Goal: Information Seeking & Learning: Learn about a topic

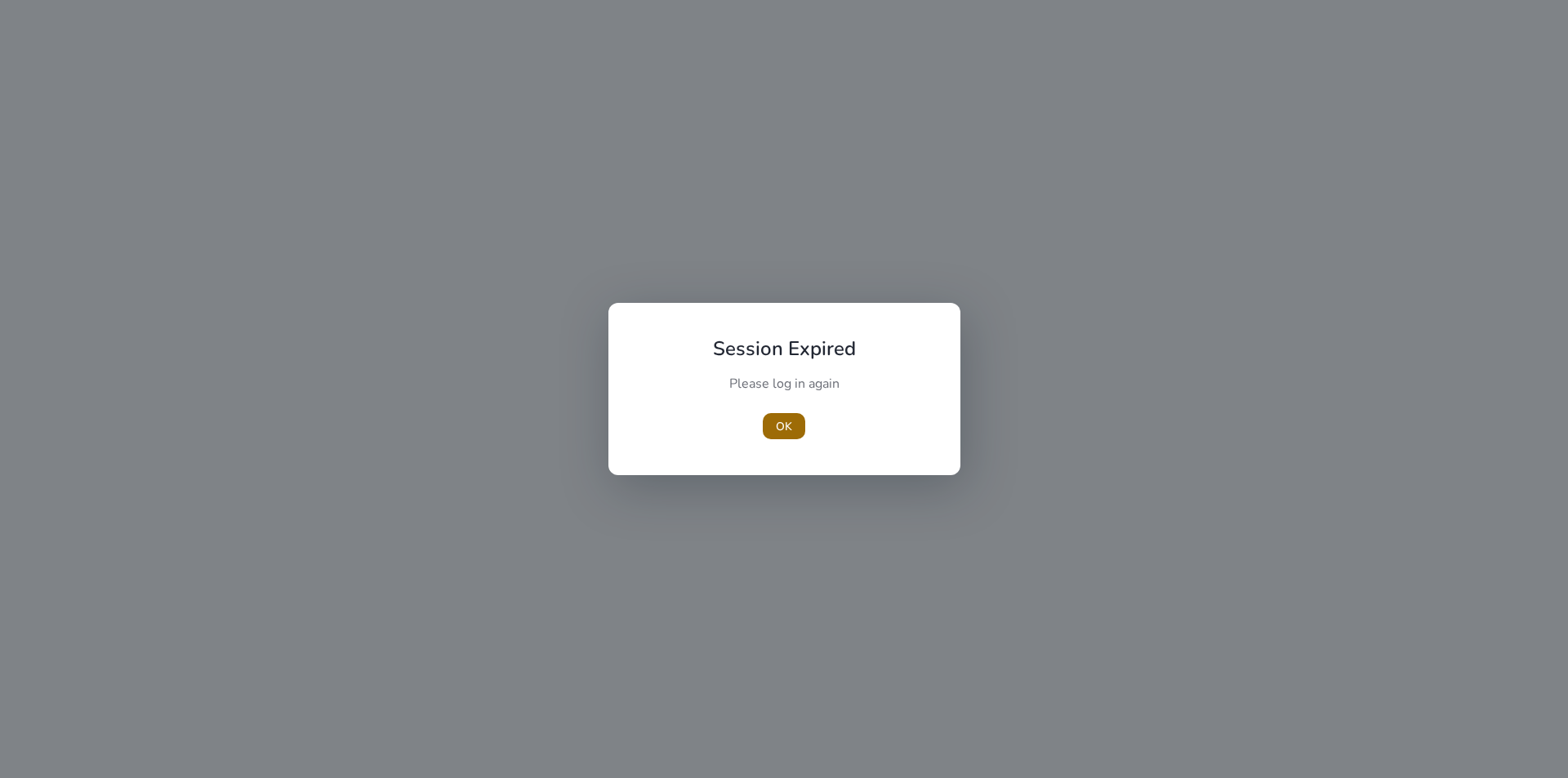
click at [774, 431] on span "button" at bounding box center [784, 427] width 43 height 39
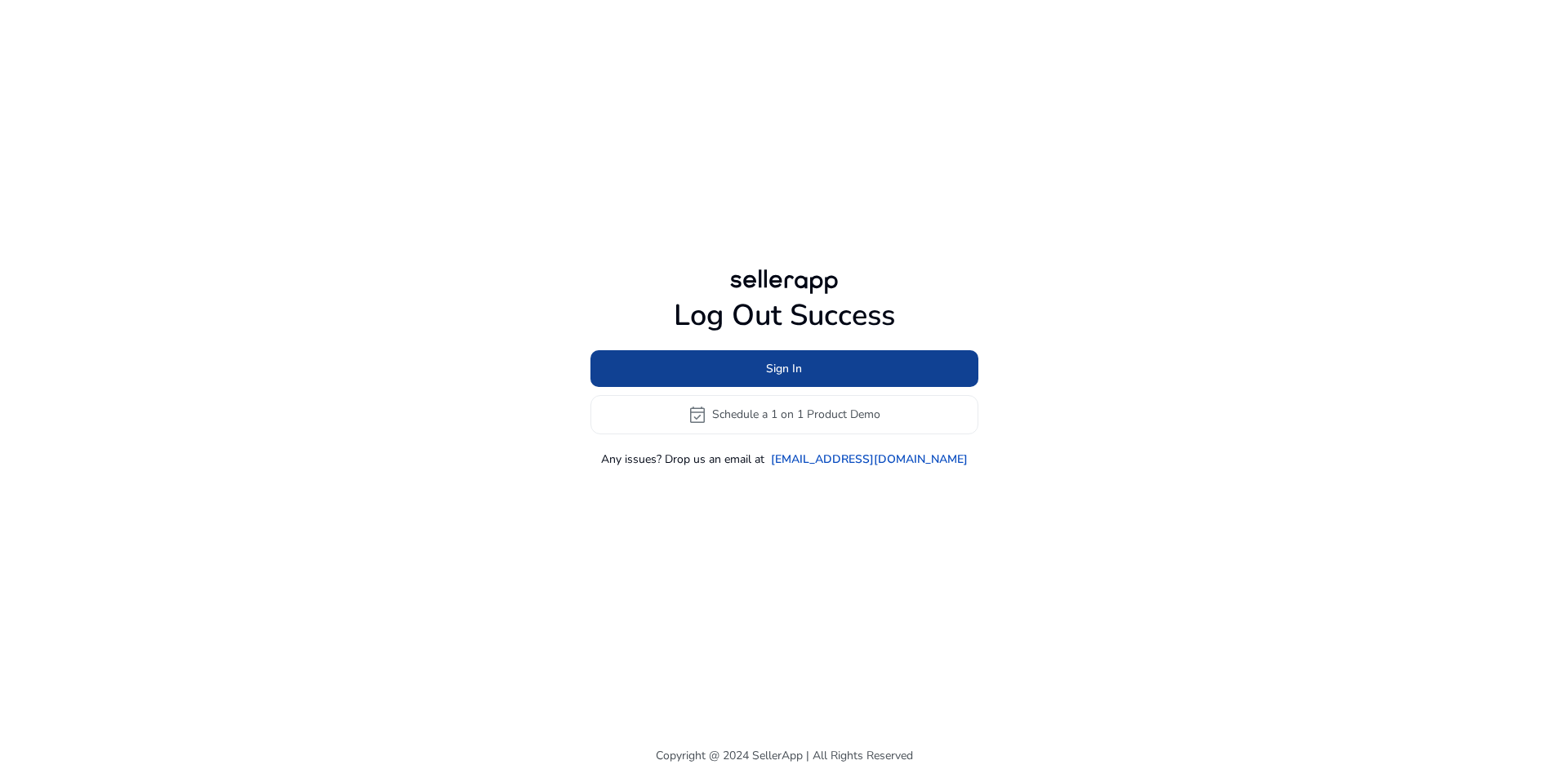
click at [782, 374] on span "Sign In" at bounding box center [784, 369] width 36 height 17
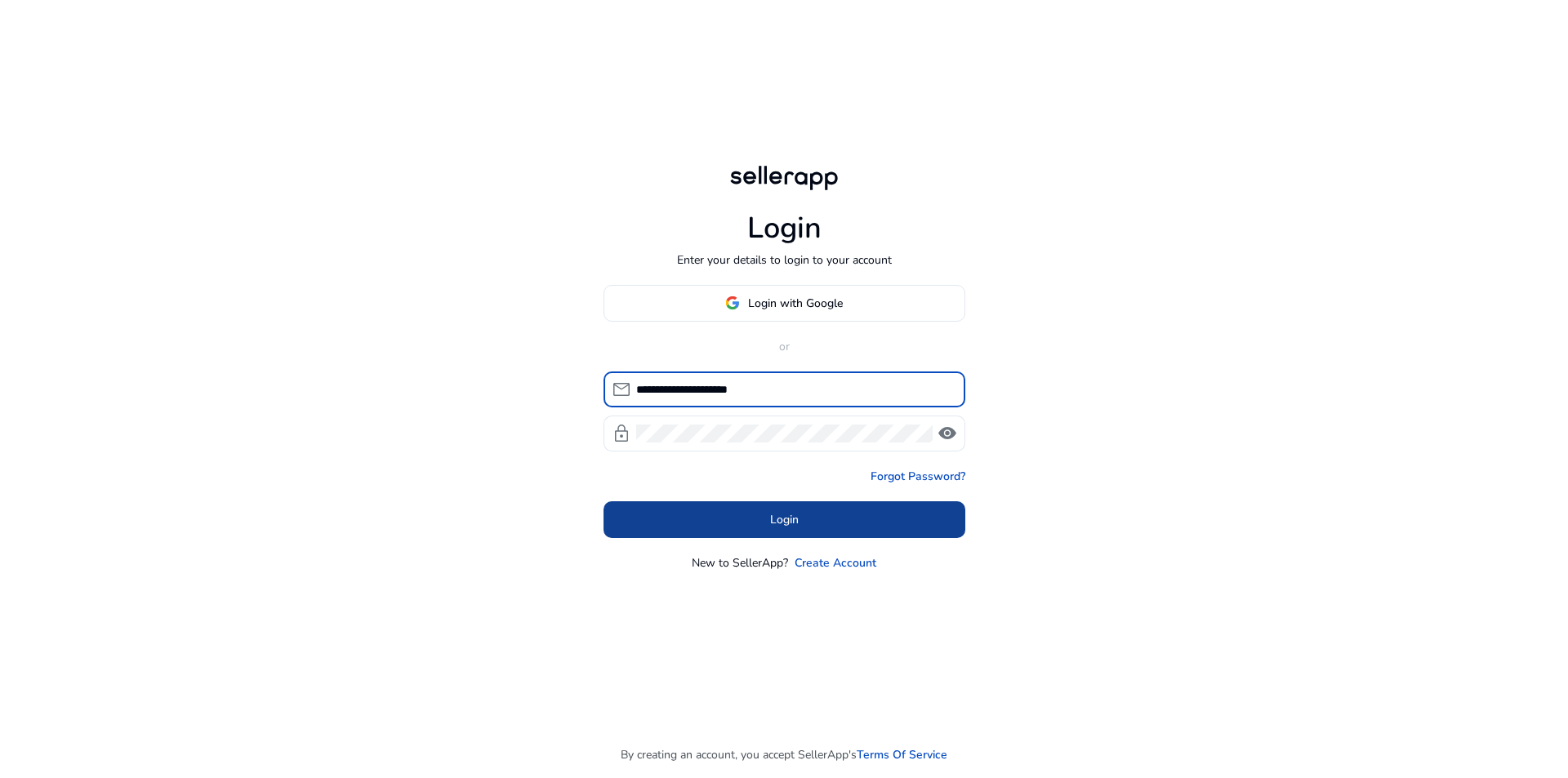
click at [804, 512] on span at bounding box center [784, 520] width 362 height 39
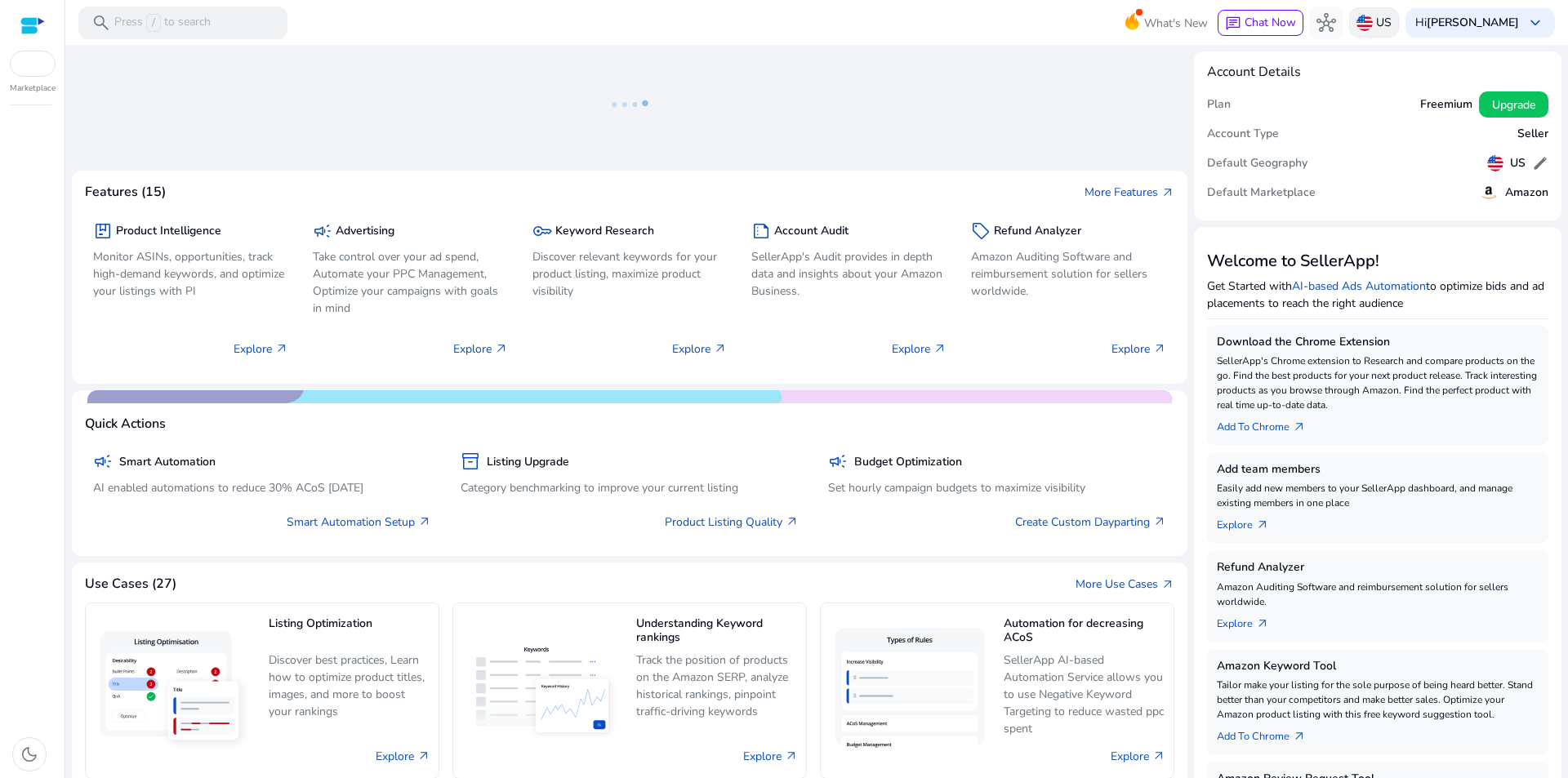
click at [1375, 23] on div "US" at bounding box center [1373, 22] width 49 height 30
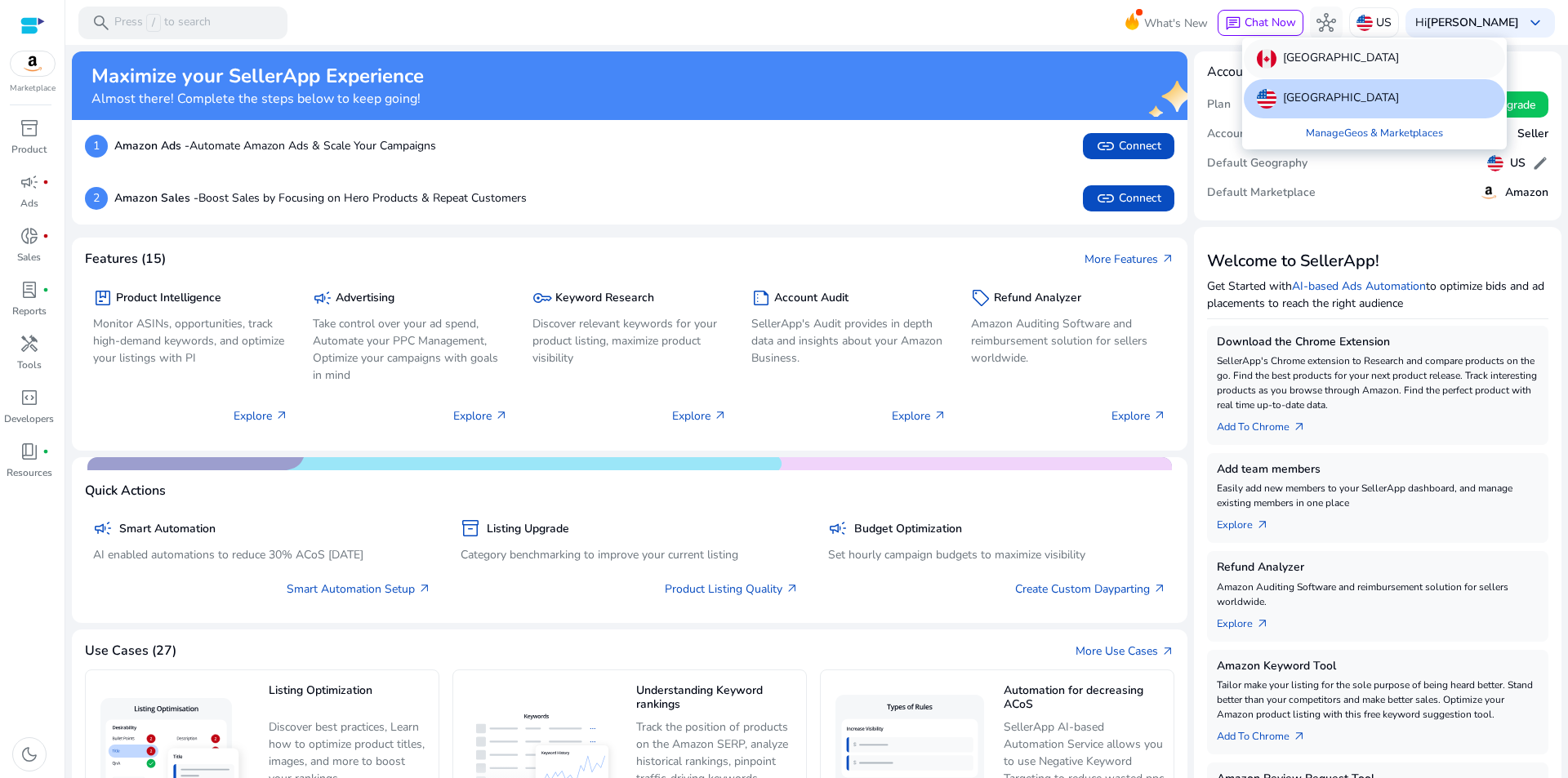
click at [1314, 58] on p "Canada" at bounding box center [1341, 58] width 116 height 20
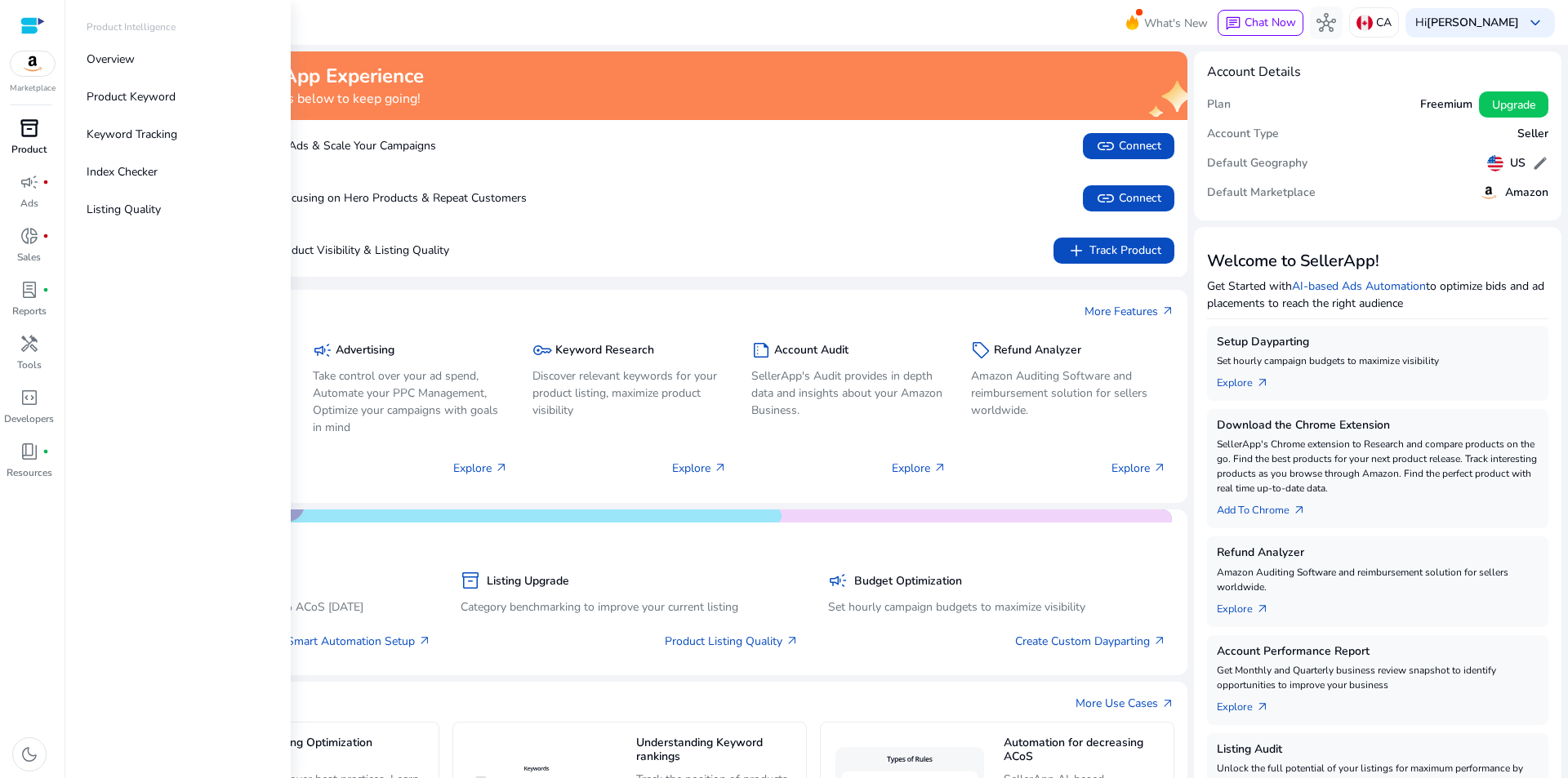
click at [23, 124] on span "inventory_2" at bounding box center [29, 128] width 20 height 20
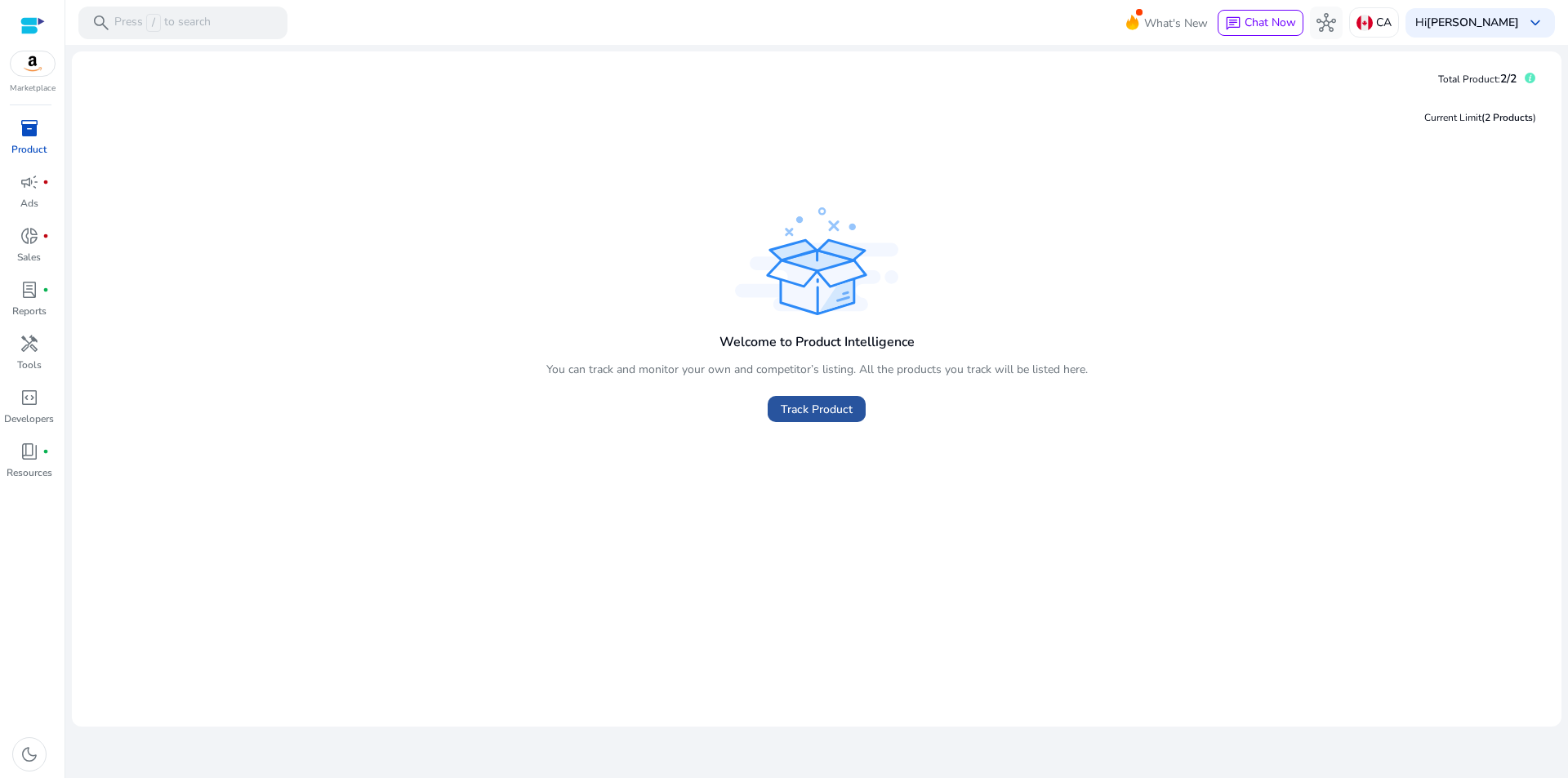
click at [804, 418] on span at bounding box center [816, 409] width 98 height 39
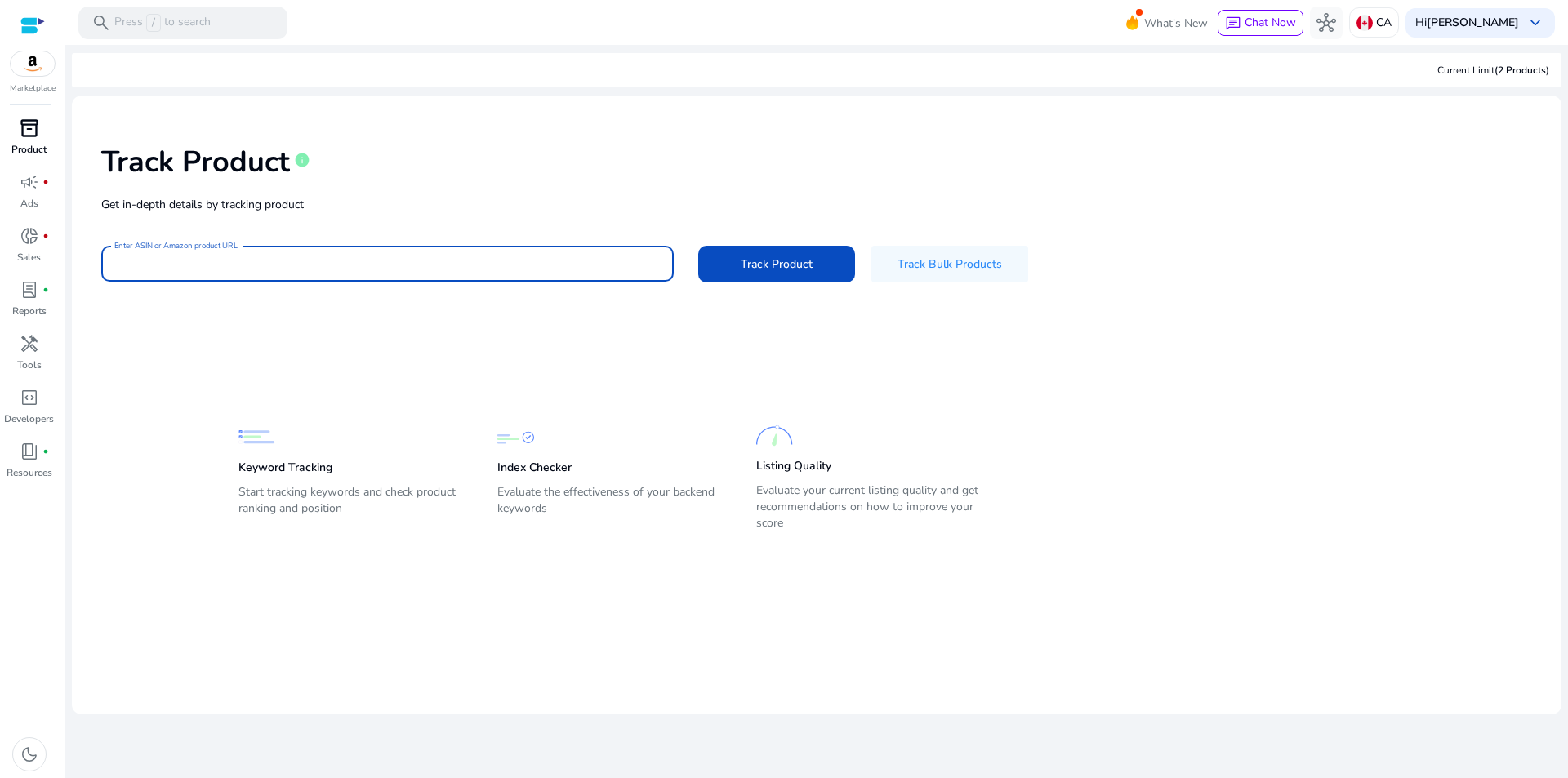
click at [333, 270] on input "Enter ASIN or Amazon product URL" at bounding box center [387, 264] width 546 height 18
paste input "**********"
type input "**********"
click at [773, 267] on span "Track Product" at bounding box center [776, 264] width 72 height 17
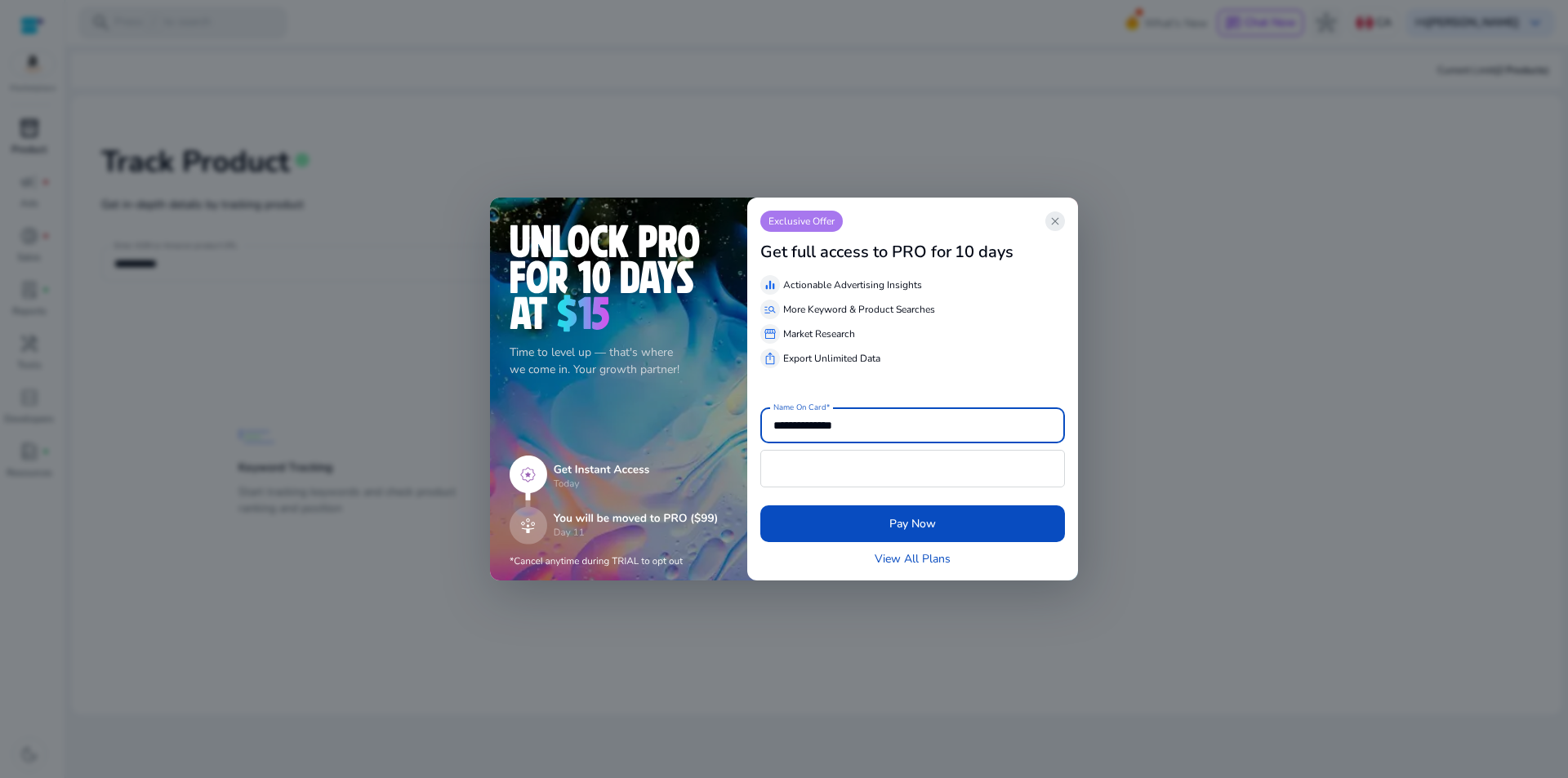
click at [1055, 217] on span "close" at bounding box center [1054, 221] width 13 height 13
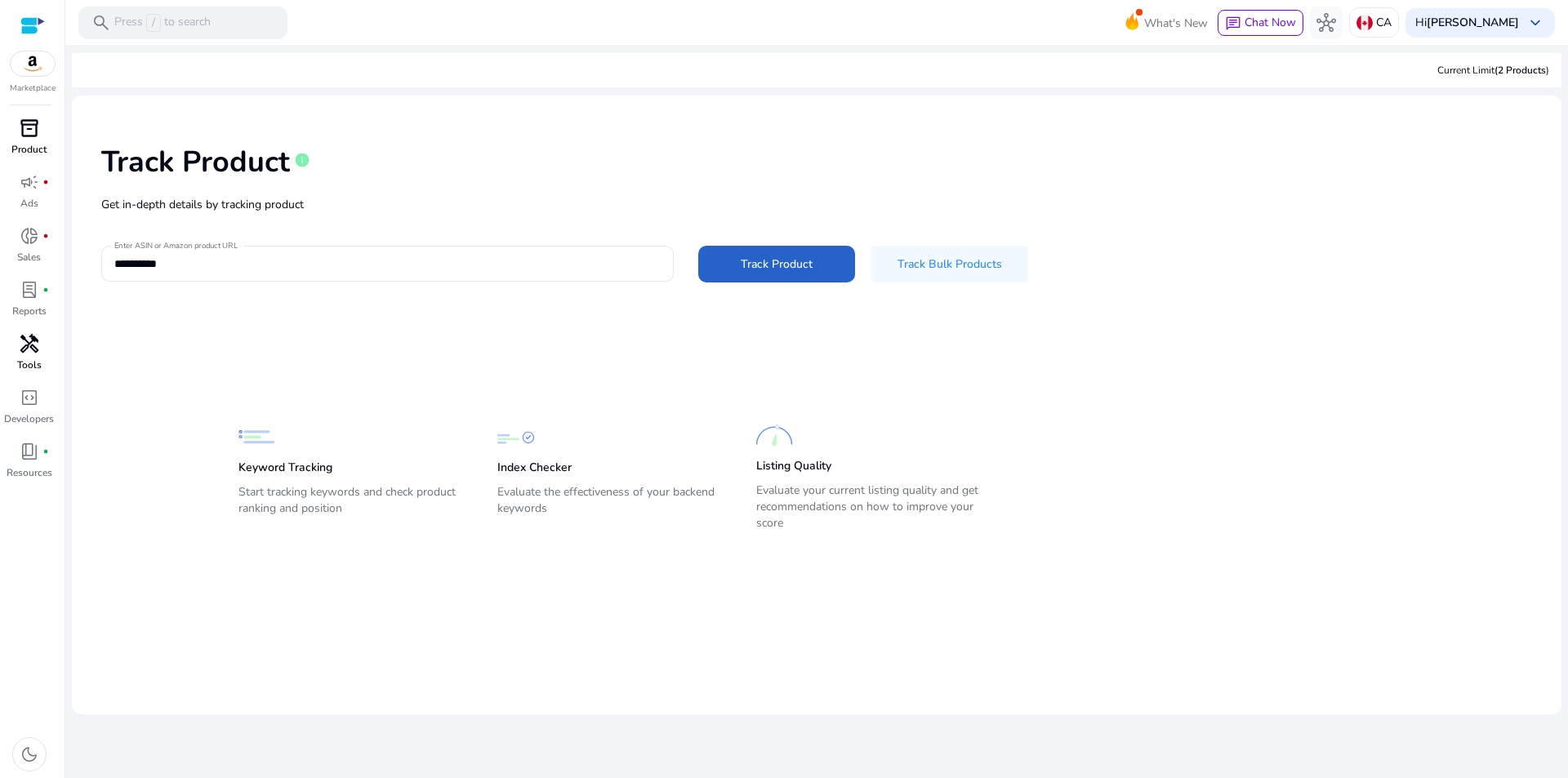
click at [20, 359] on p "Tools" at bounding box center [29, 364] width 25 height 15
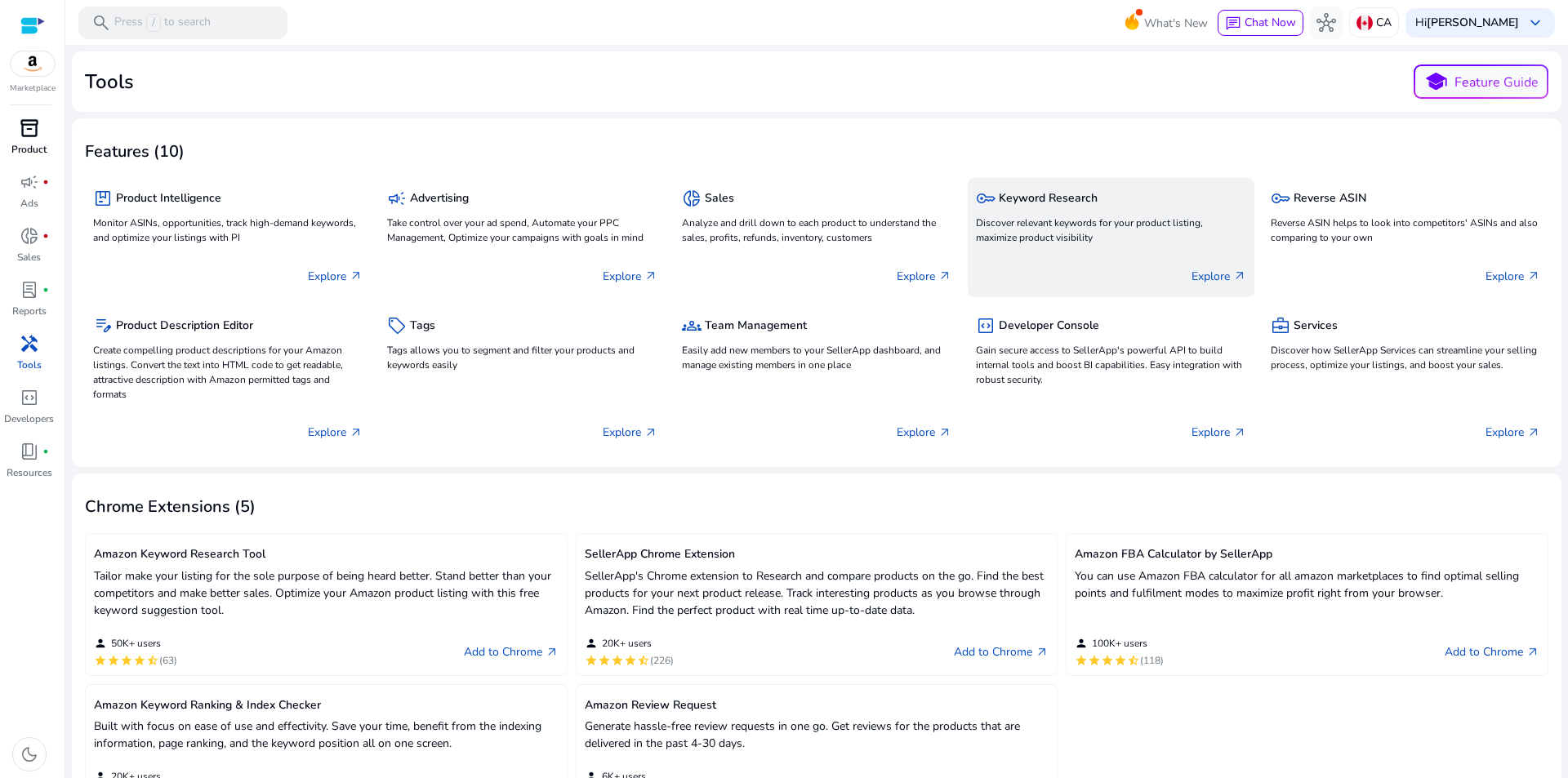
click at [1039, 207] on div "key Keyword Research" at bounding box center [1111, 198] width 270 height 24
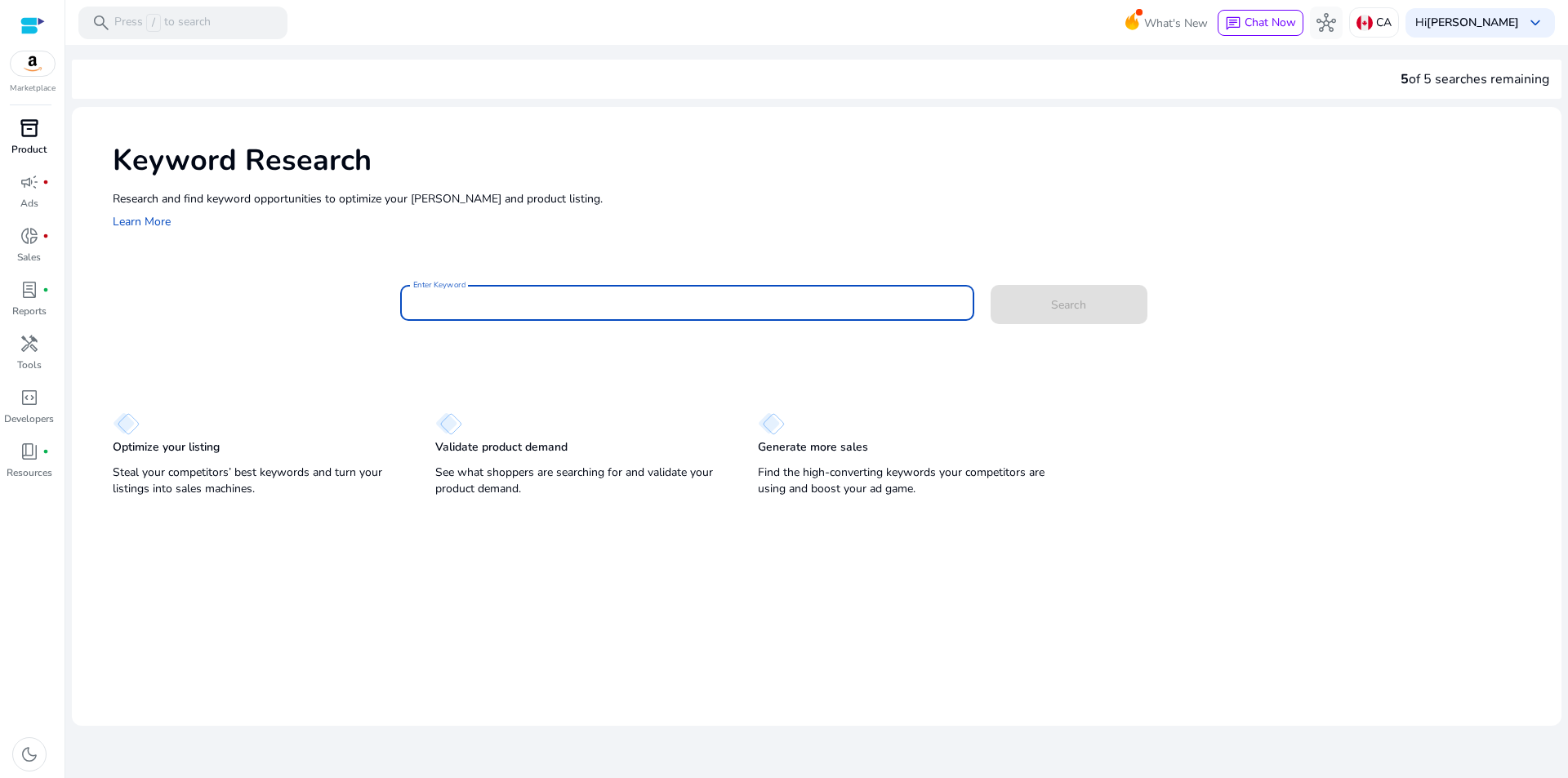
click at [537, 307] on input "Enter Keyword" at bounding box center [687, 303] width 548 height 18
paste input "****"
type input "****"
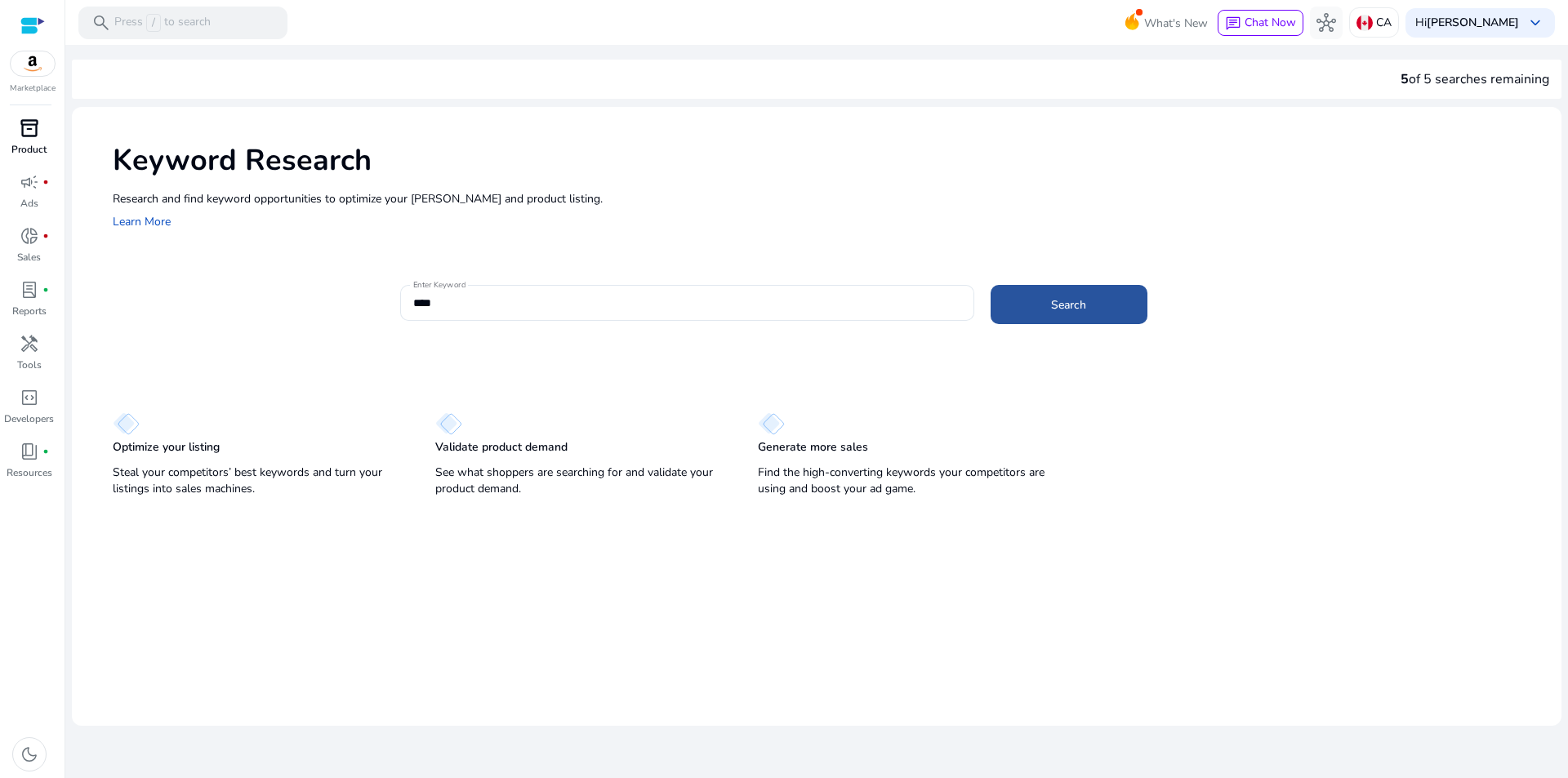
click at [1061, 295] on span at bounding box center [1069, 305] width 157 height 39
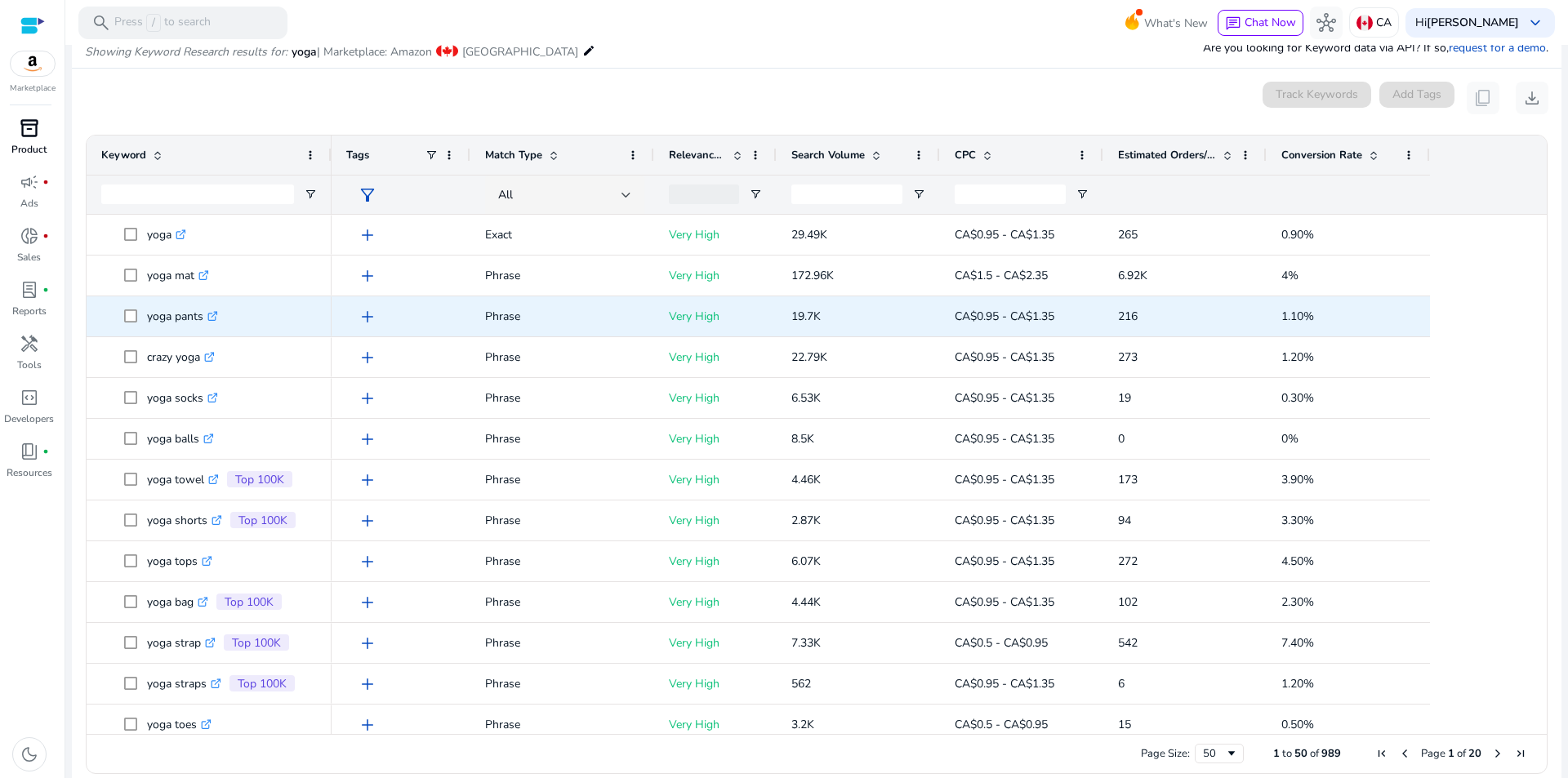
scroll to position [194, 0]
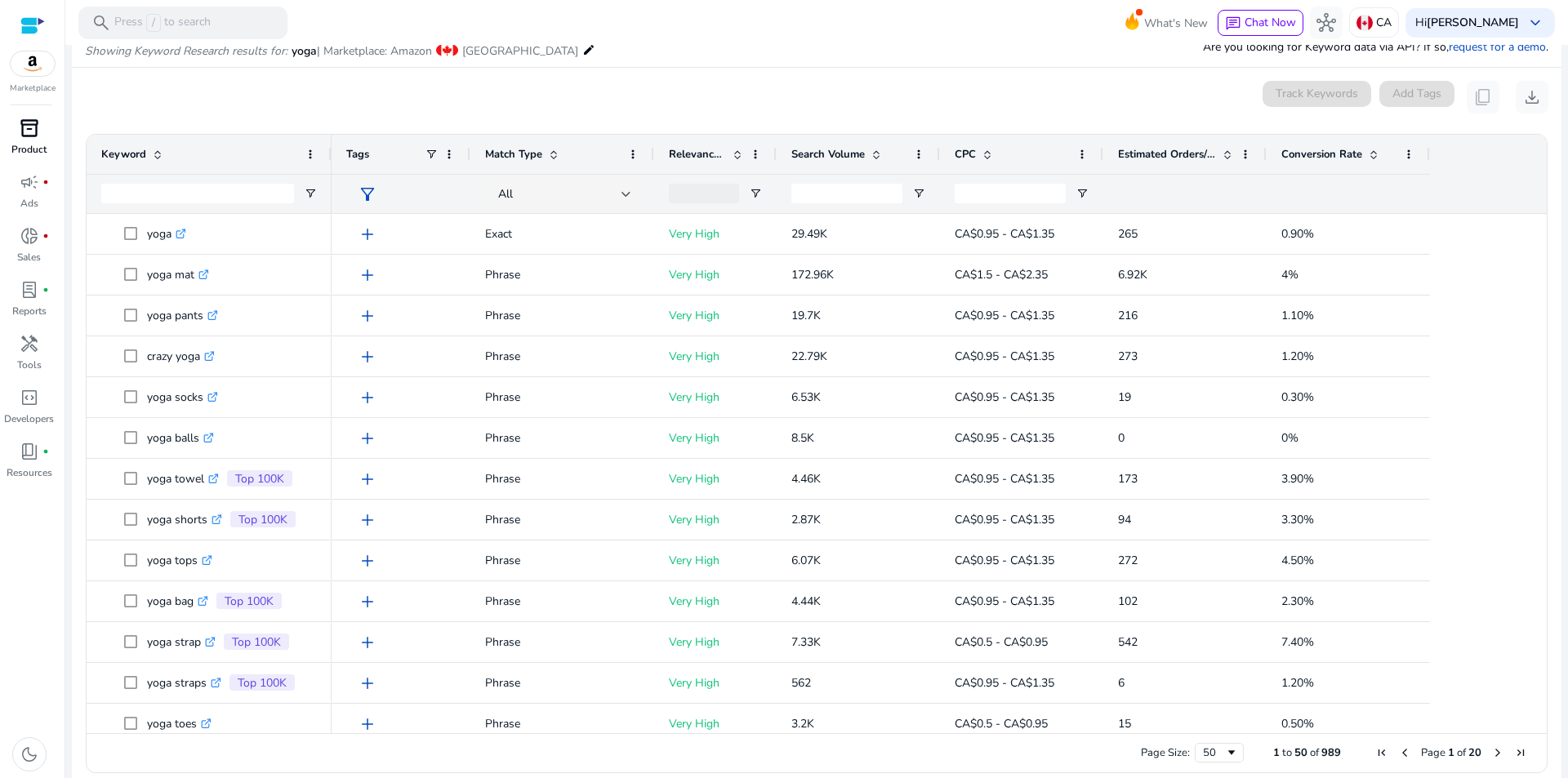
click at [849, 168] on div "Search Volume" at bounding box center [850, 154] width 116 height 31
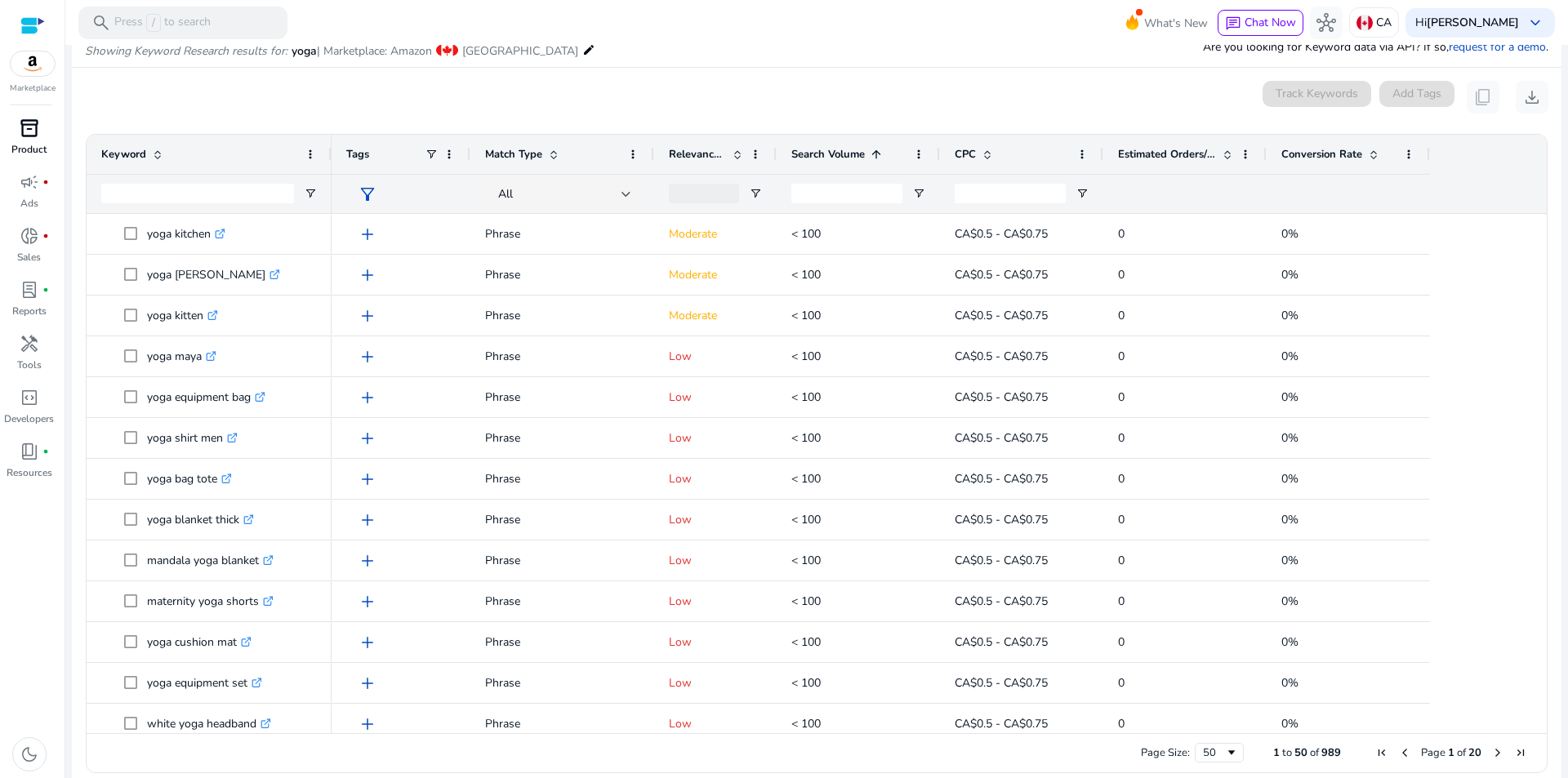
click at [850, 153] on span "Search Volume" at bounding box center [828, 154] width 73 height 15
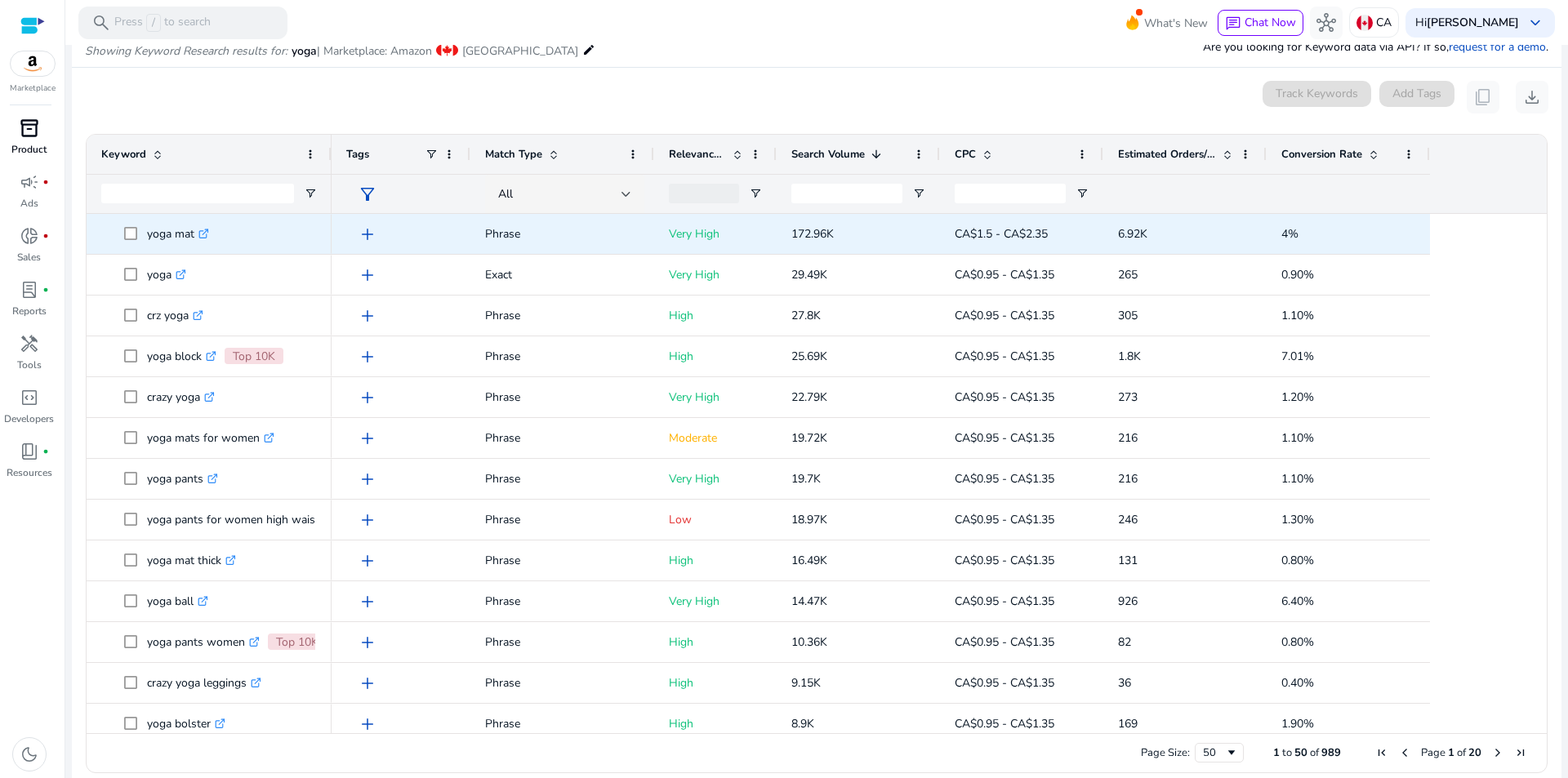
click at [162, 234] on p "yoga mat .st0{fill:#2c8af8}" at bounding box center [177, 234] width 62 height 33
click at [206, 235] on icon ".st0{fill:#2c8af8}" at bounding box center [204, 234] width 10 height 10
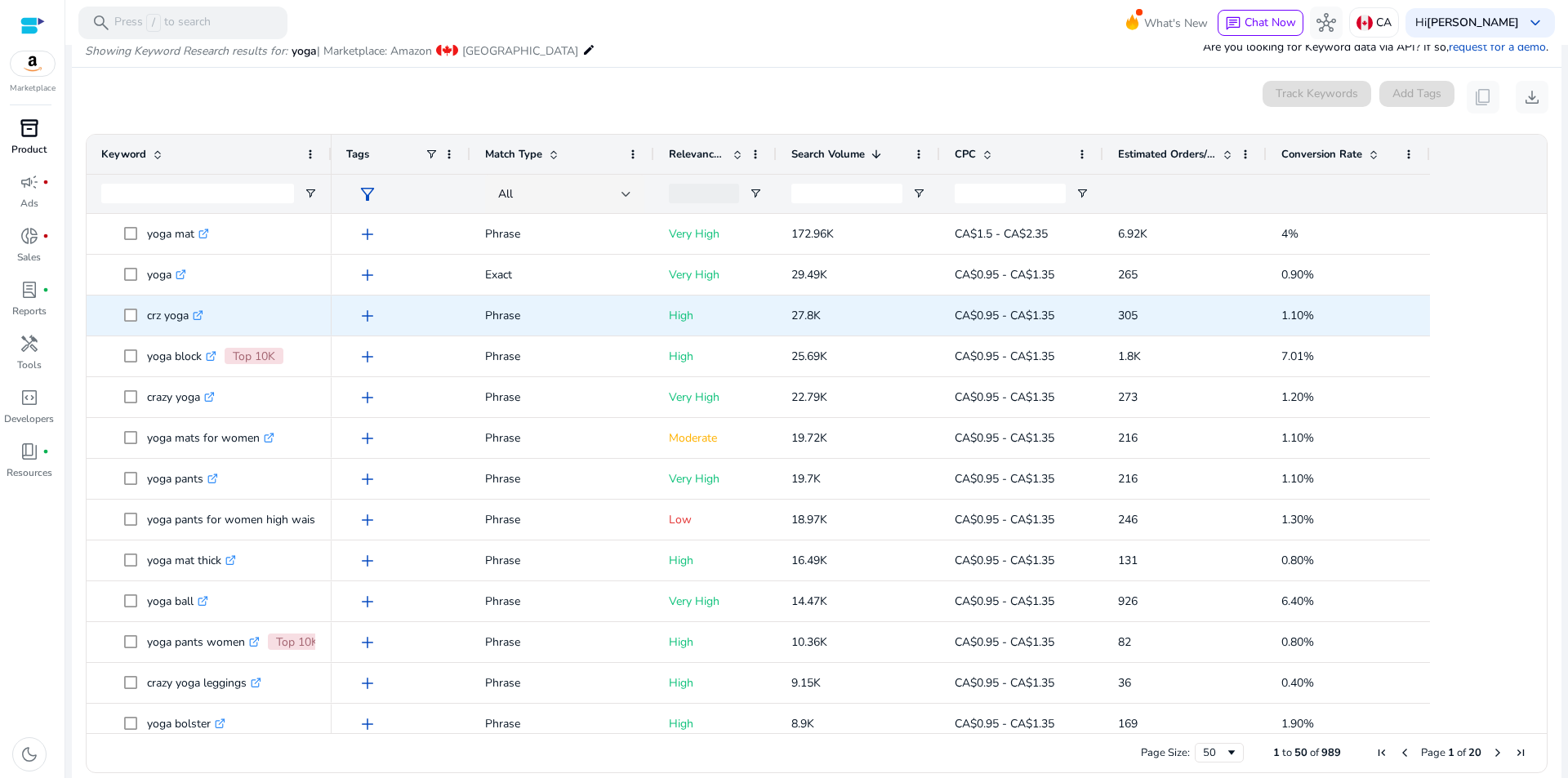
drag, startPoint x: 1054, startPoint y: 334, endPoint x: 990, endPoint y: 346, distance: 65.1
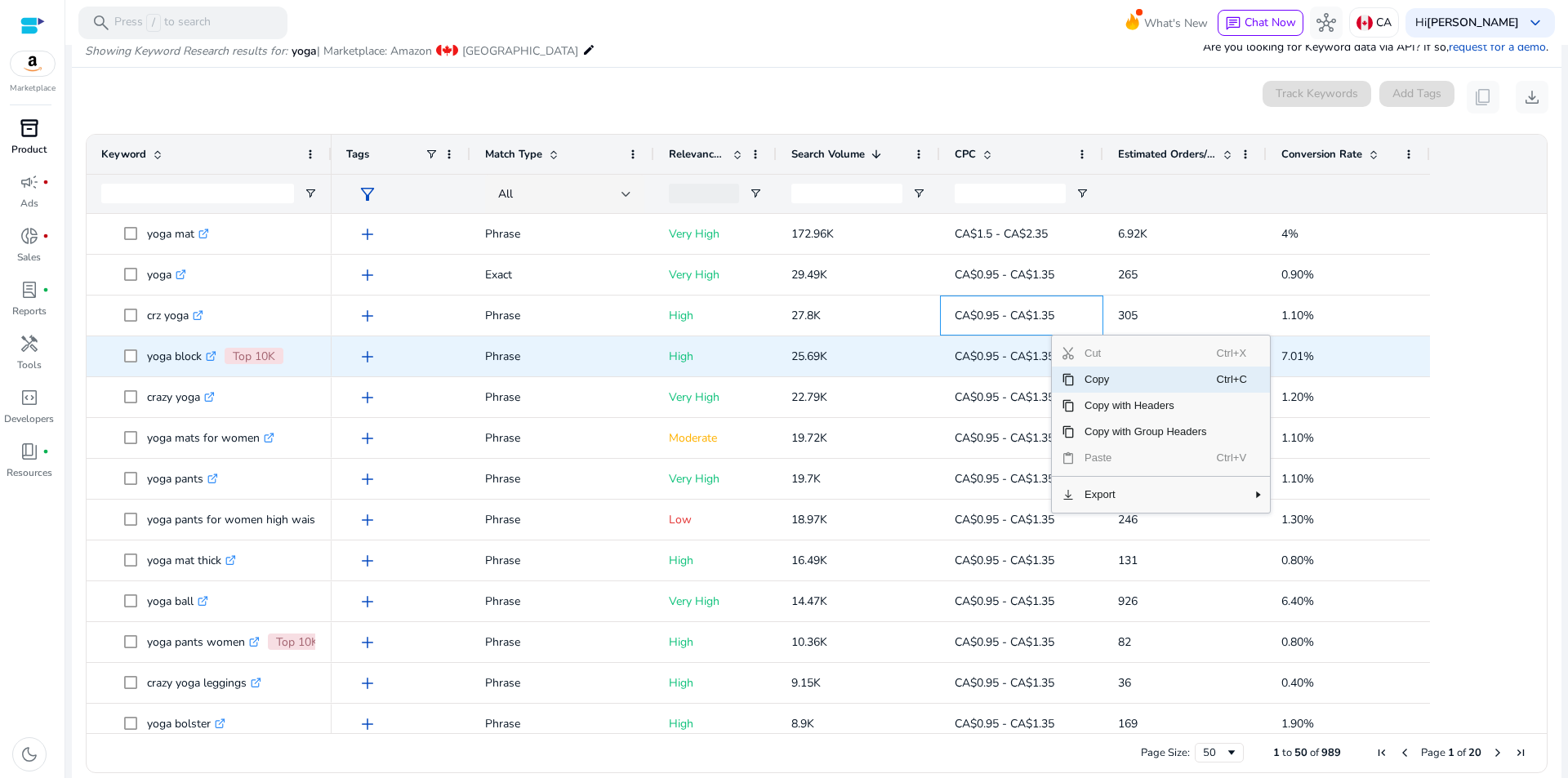
click at [214, 351] on icon ".st0{fill:#2c8af8}" at bounding box center [211, 357] width 10 height 10
